Goal: Task Accomplishment & Management: Manage account settings

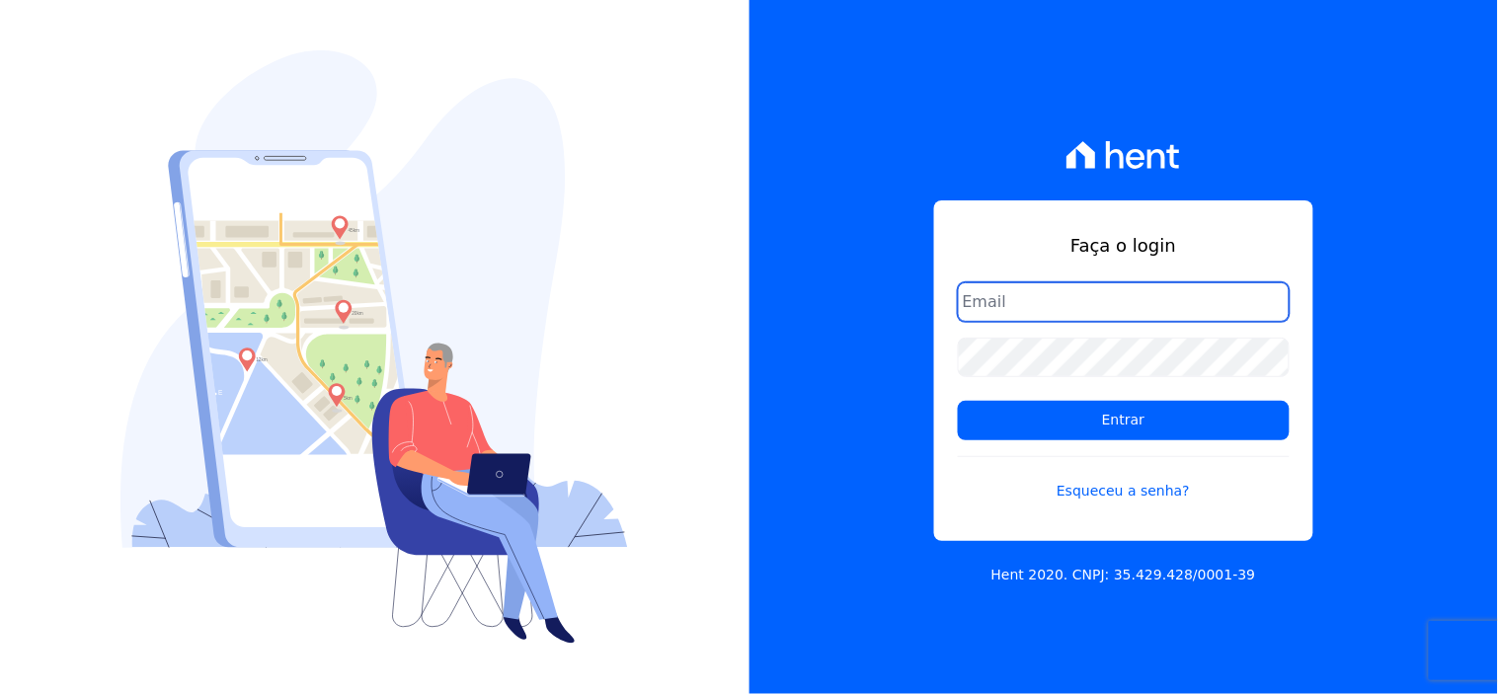
click at [1070, 308] on input "email" at bounding box center [1124, 302] width 332 height 40
type input "[EMAIL_ADDRESS][DOMAIN_NAME]"
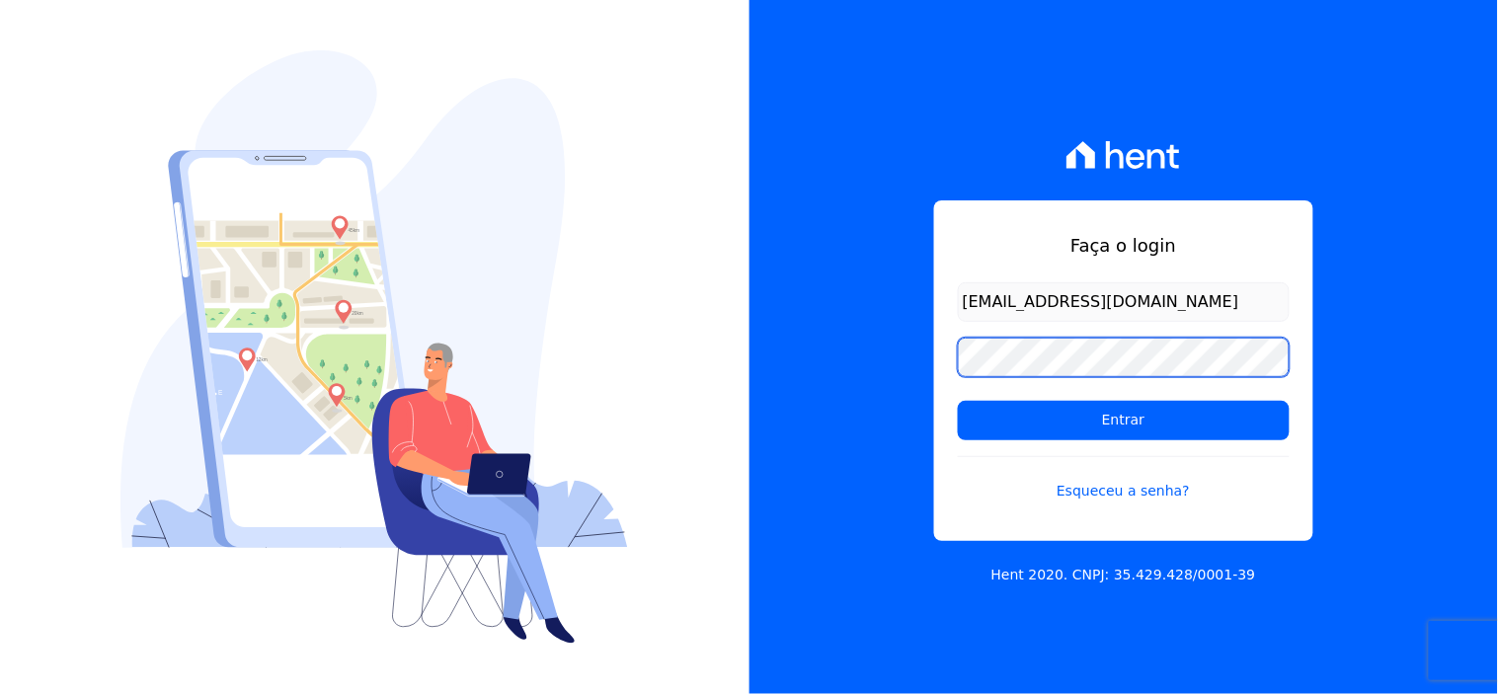
click at [958, 401] on input "Entrar" at bounding box center [1124, 421] width 332 height 40
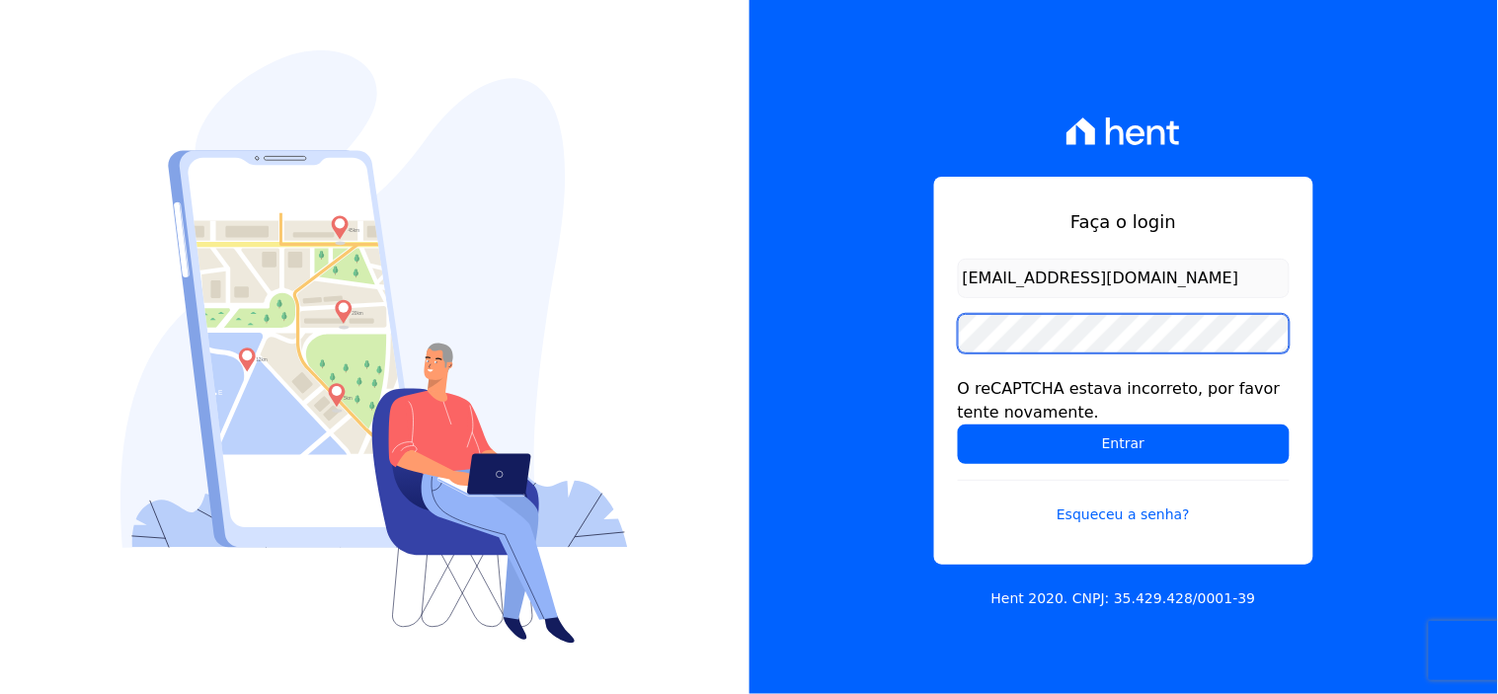
click at [958, 425] on input "Entrar" at bounding box center [1124, 445] width 332 height 40
